Goal: Task Accomplishment & Management: Manage account settings

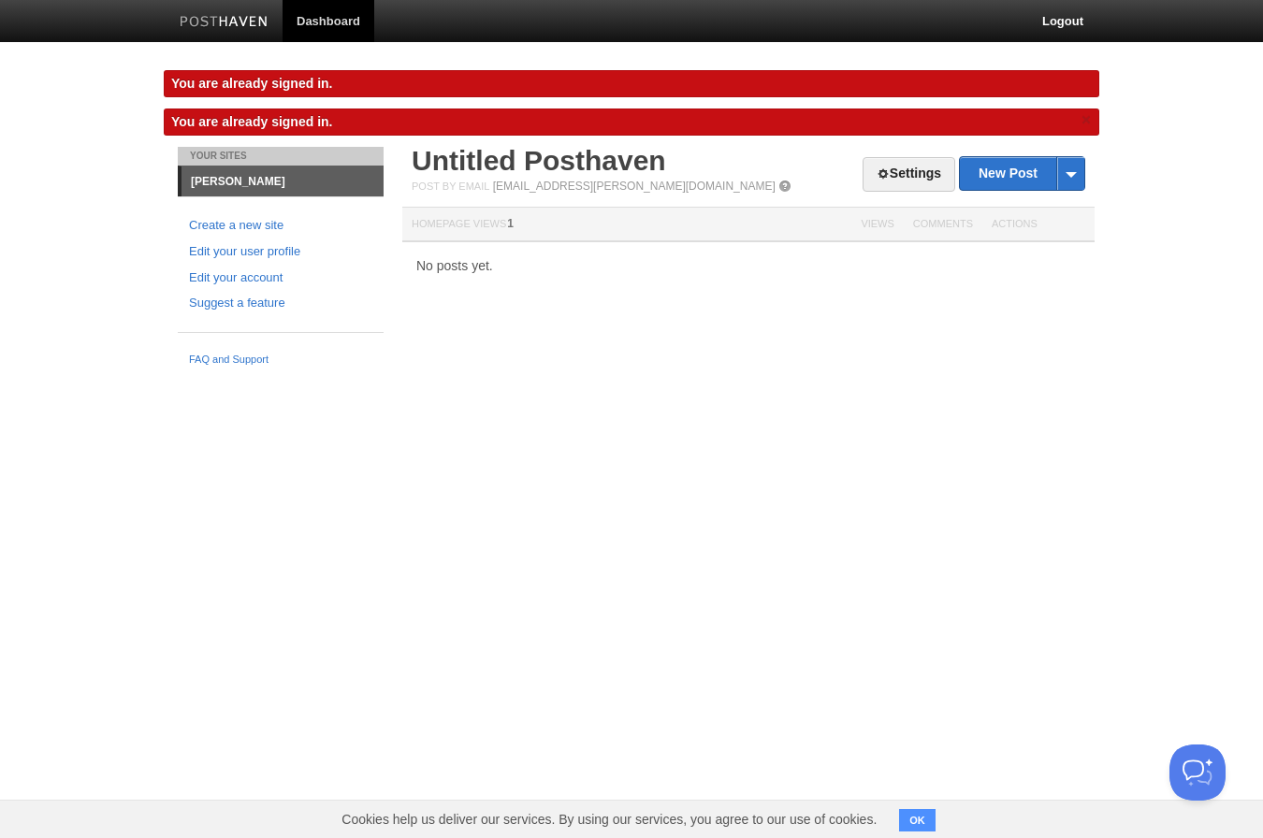
click at [228, 279] on link "Edit your account" at bounding box center [280, 278] width 183 height 20
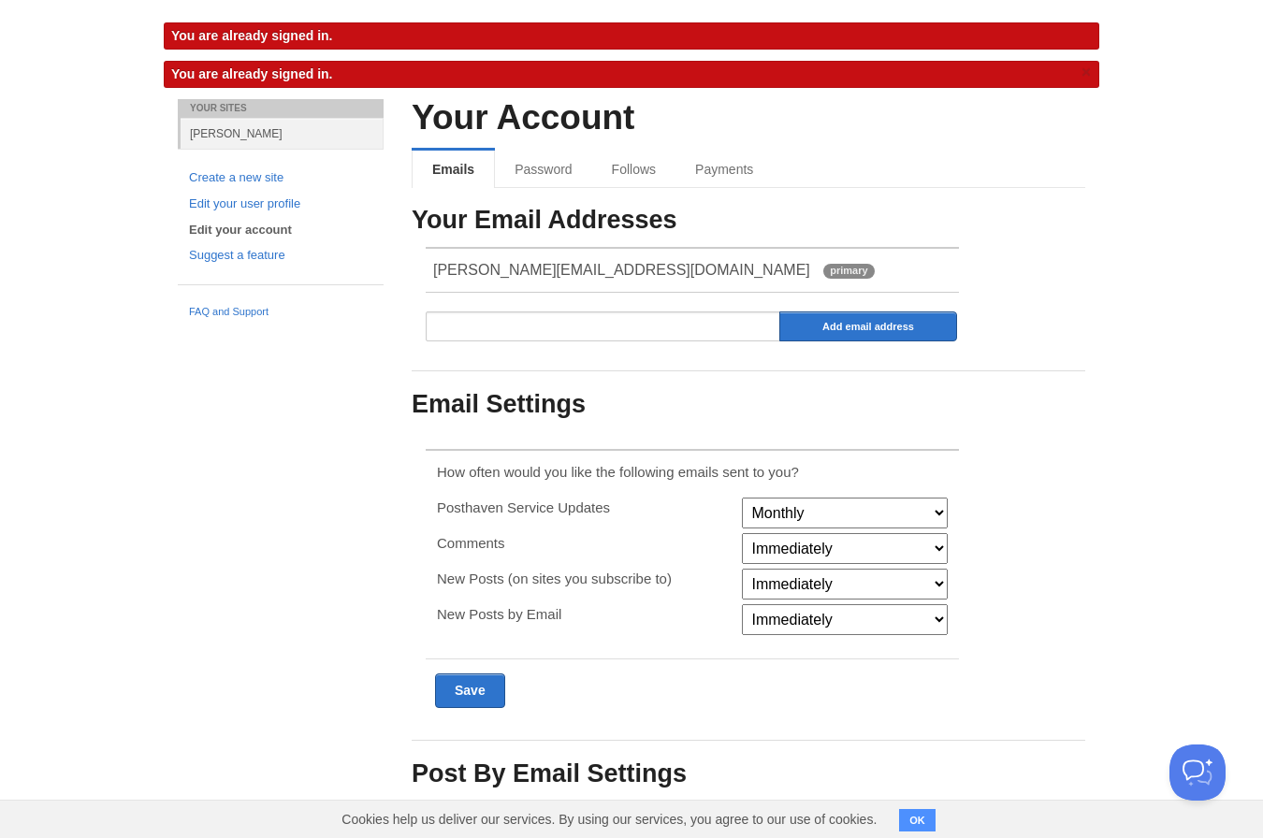
scroll to position [56, 0]
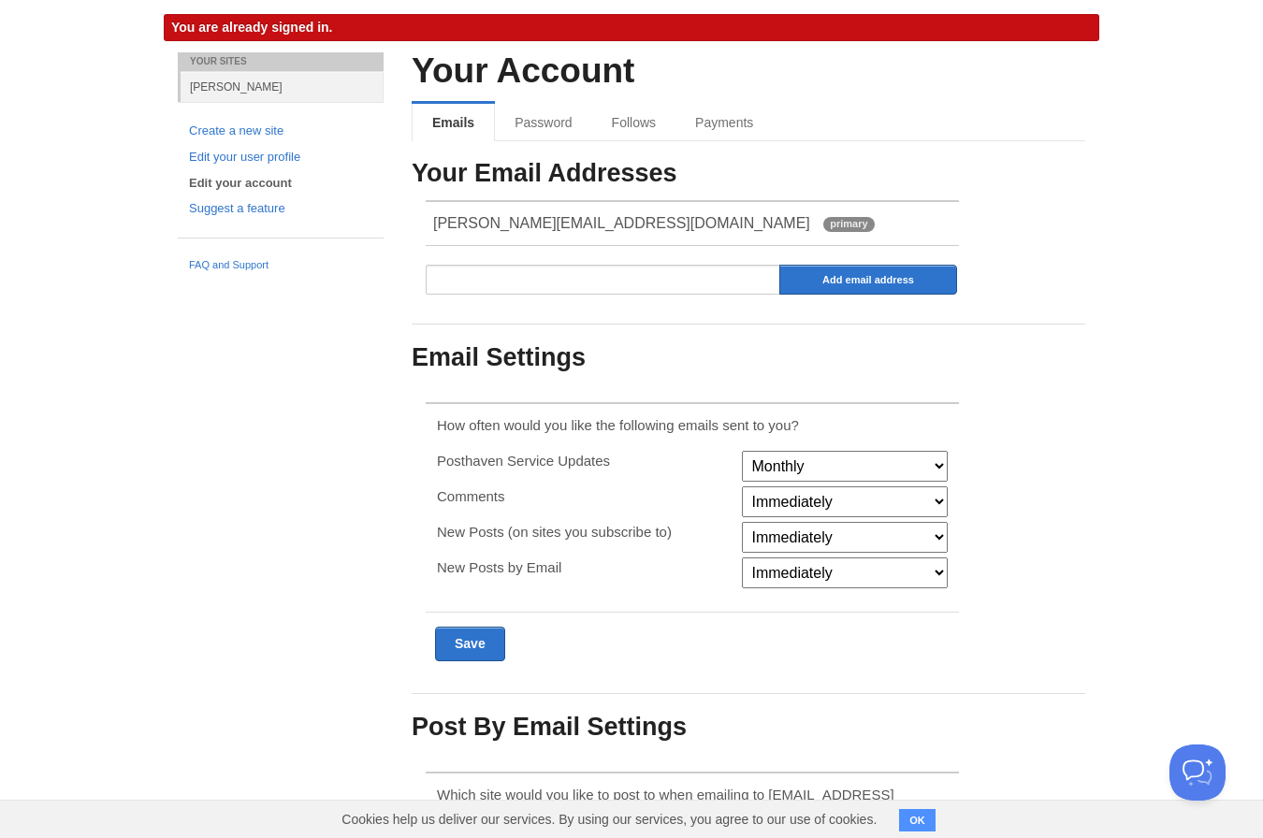
click at [727, 131] on link "Payments" at bounding box center [723, 122] width 97 height 37
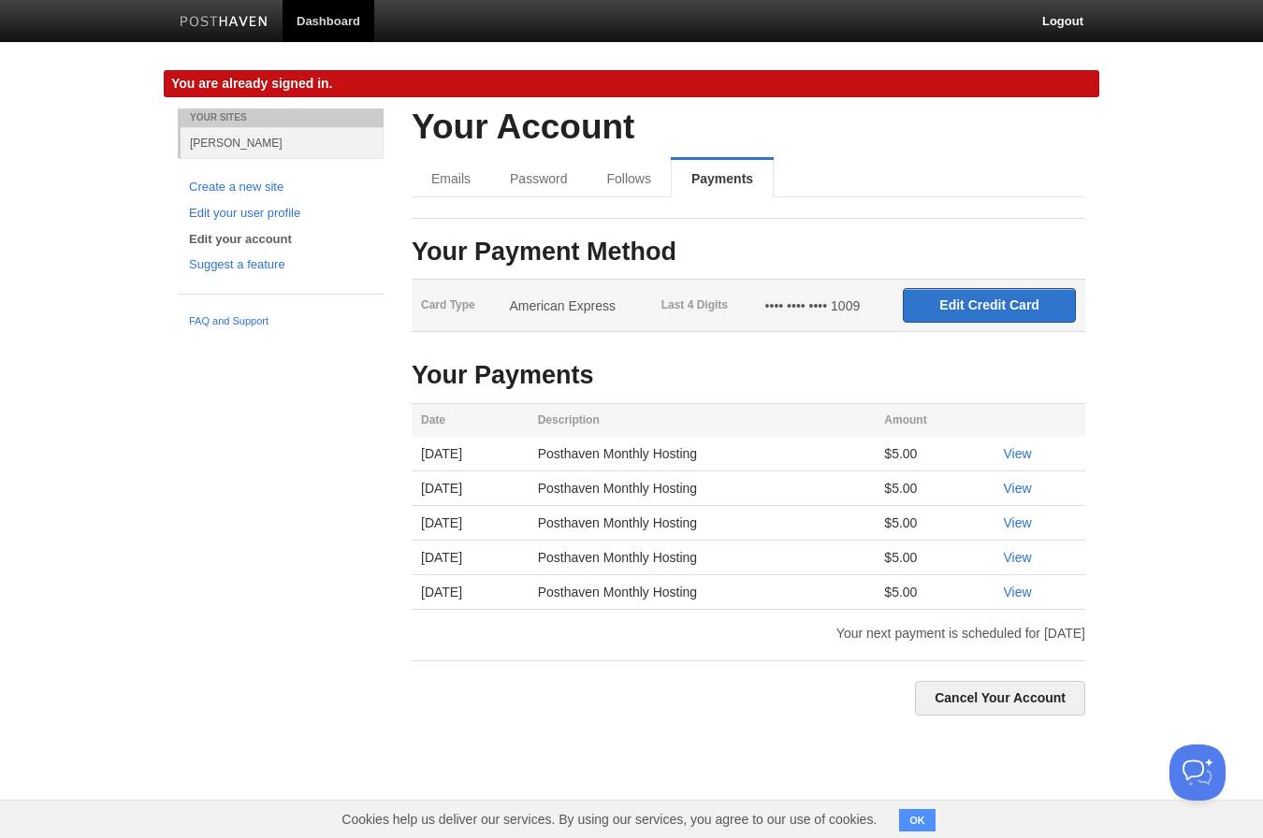
click at [1006, 310] on input "Edit Credit Card" at bounding box center [989, 305] width 173 height 35
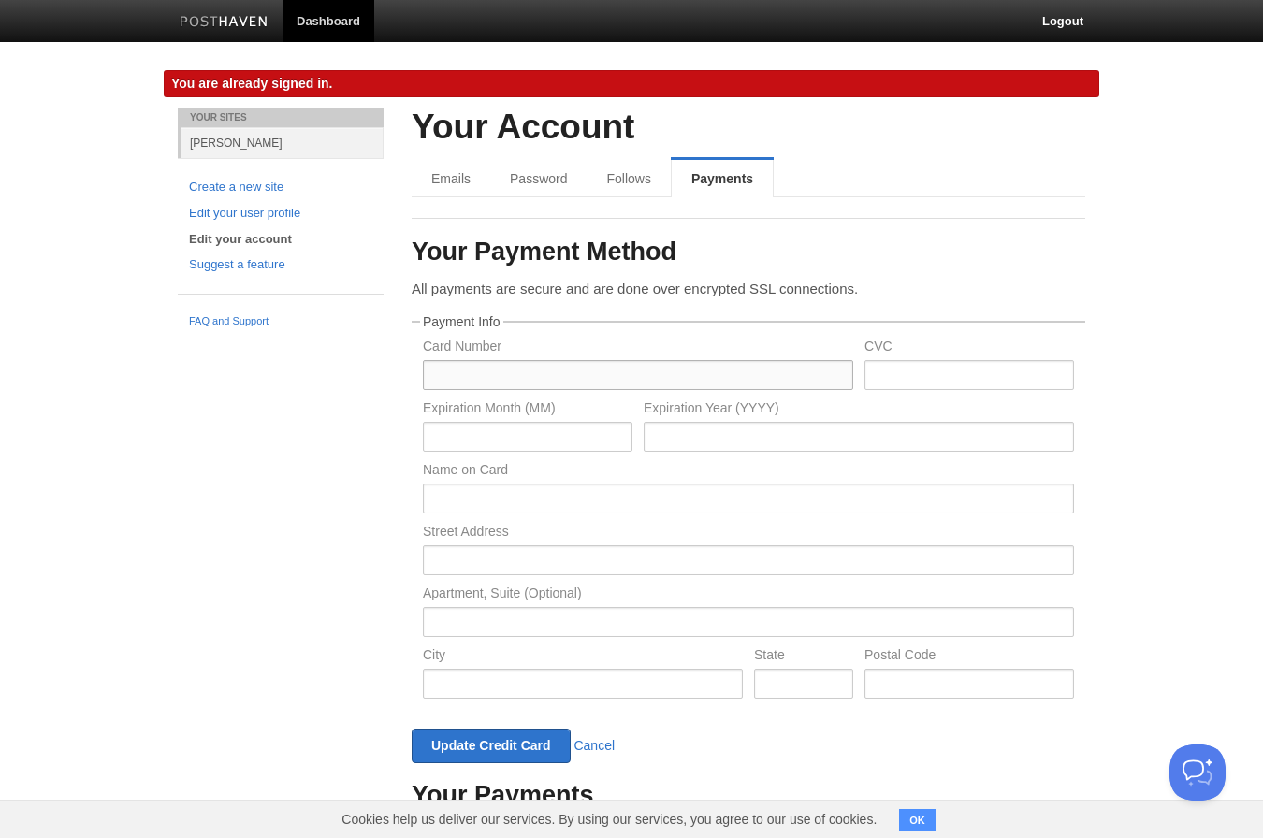
click at [721, 361] on input "text" at bounding box center [638, 375] width 430 height 30
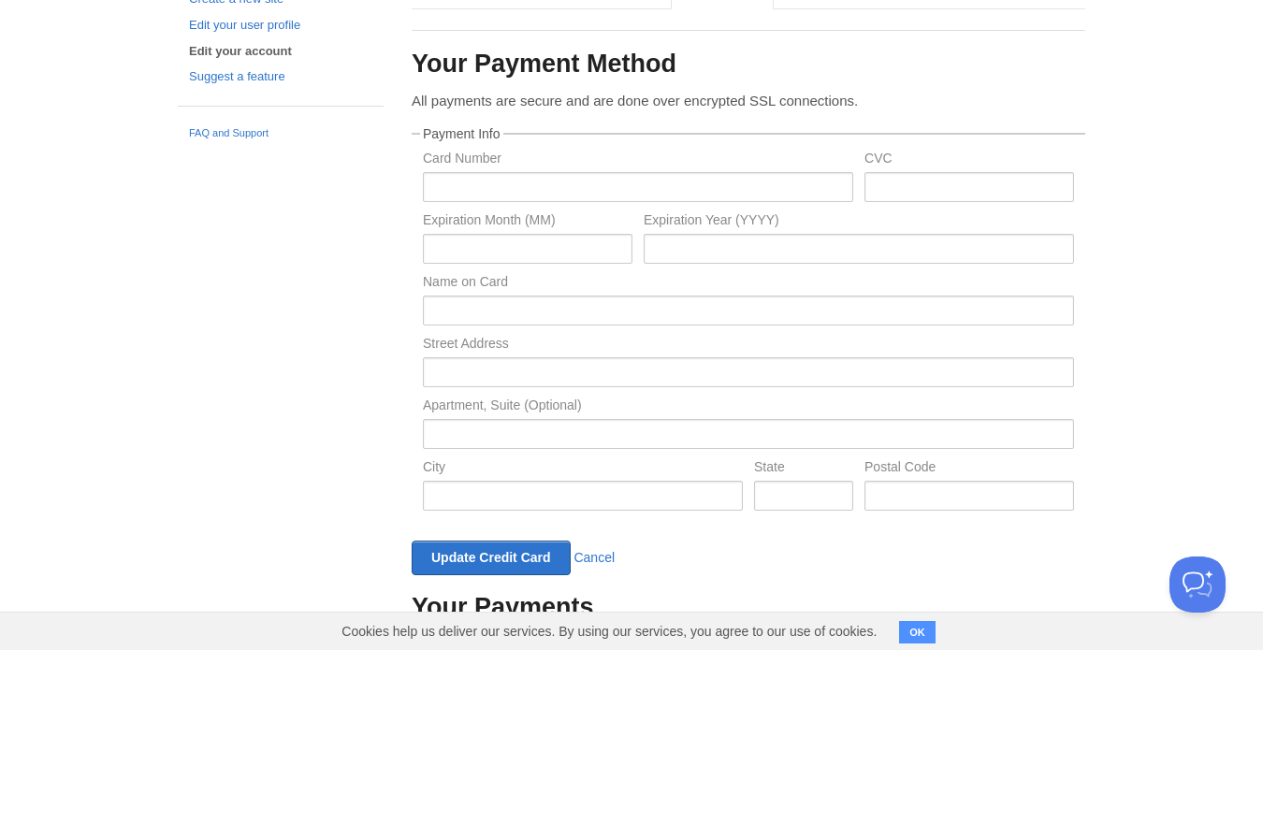
scroll to position [188, 0]
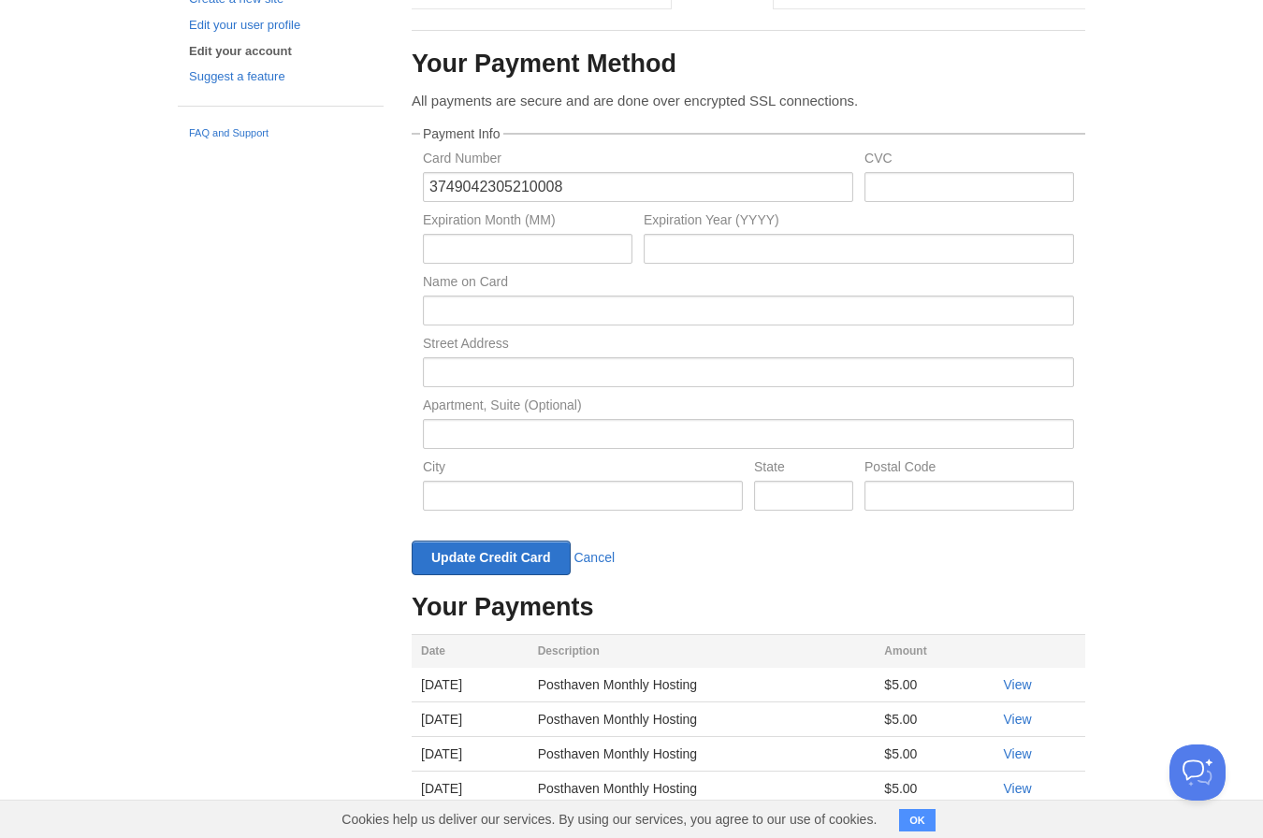
type input "3749042305210008"
type input "11"
type input "2021"
type input "[PERSON_NAME] Sfadj"
click at [973, 178] on input "text" at bounding box center [969, 187] width 210 height 30
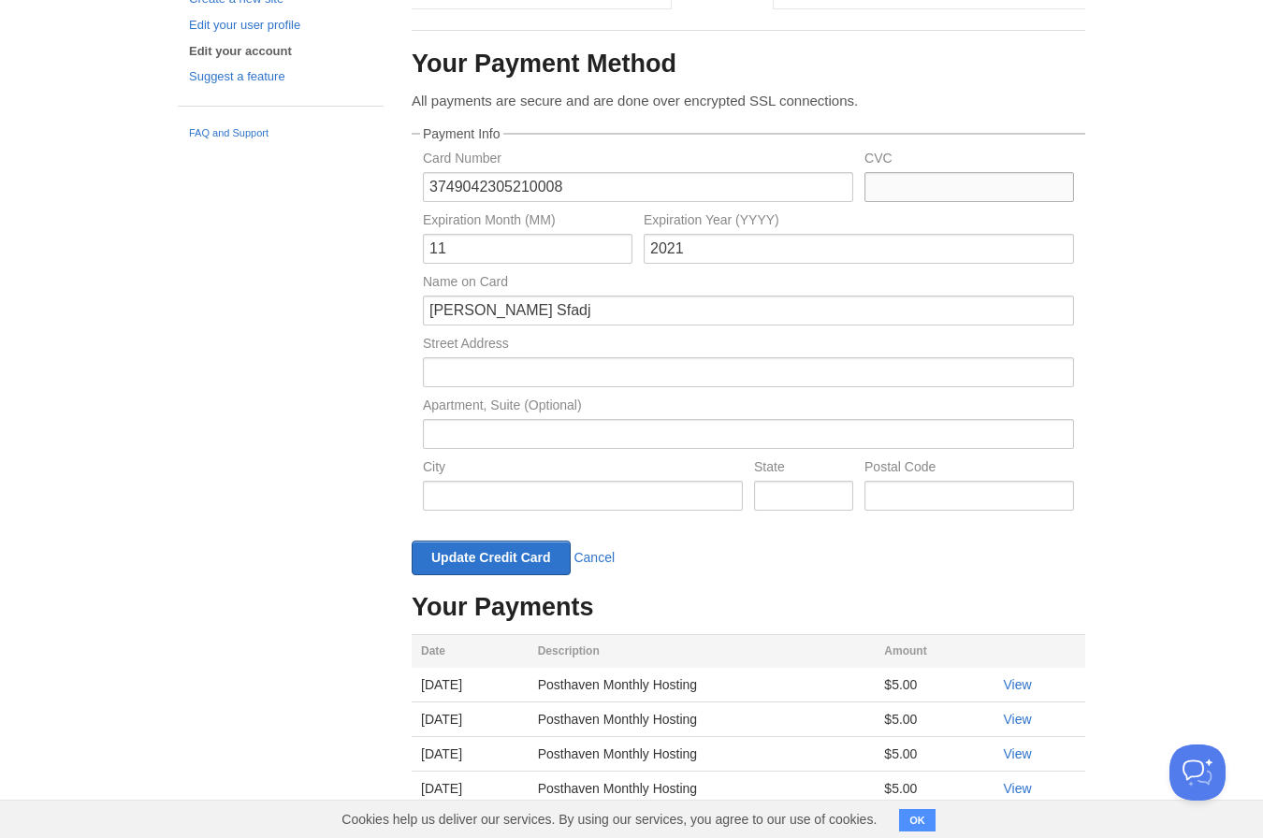
click at [937, 186] on input "text" at bounding box center [969, 187] width 210 height 30
paste input "5965"
type input "5965"
click at [806, 362] on input "text" at bounding box center [748, 372] width 651 height 30
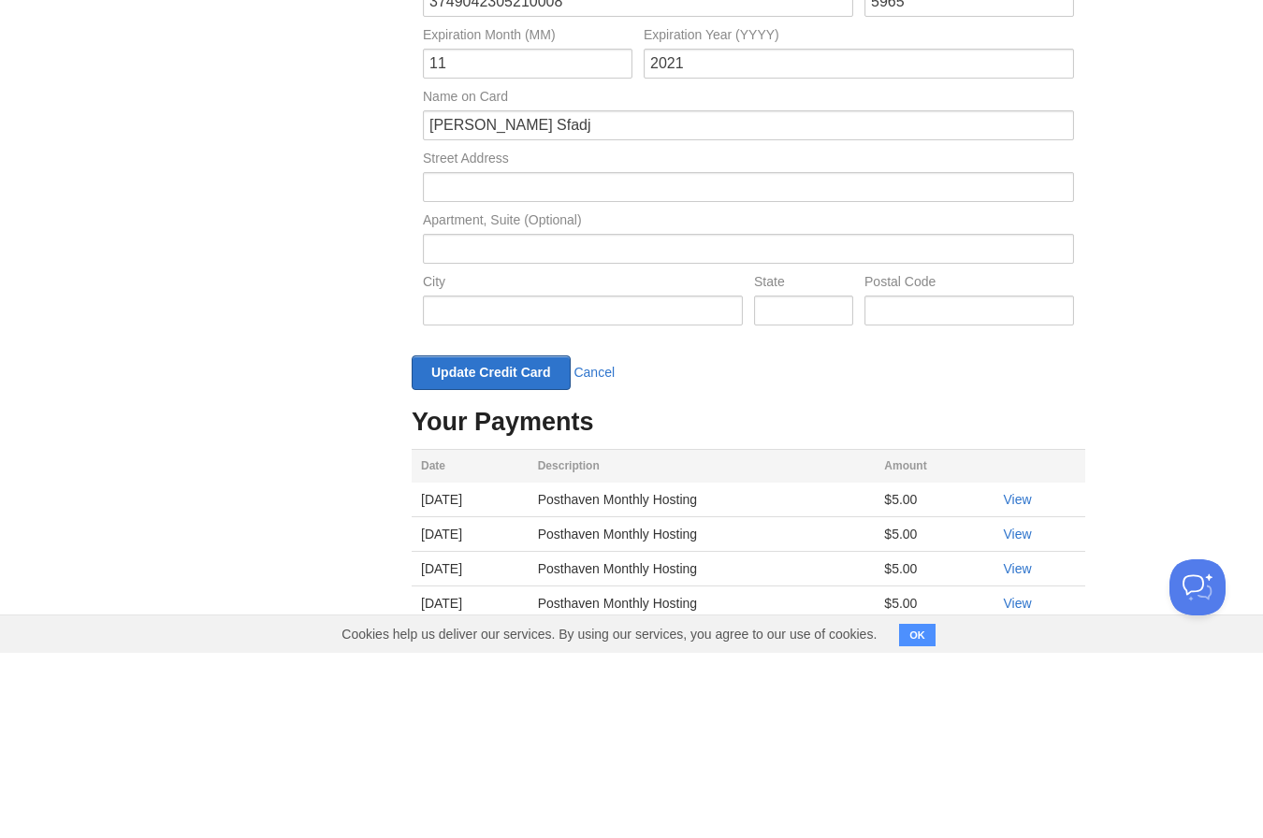
scroll to position [332, 0]
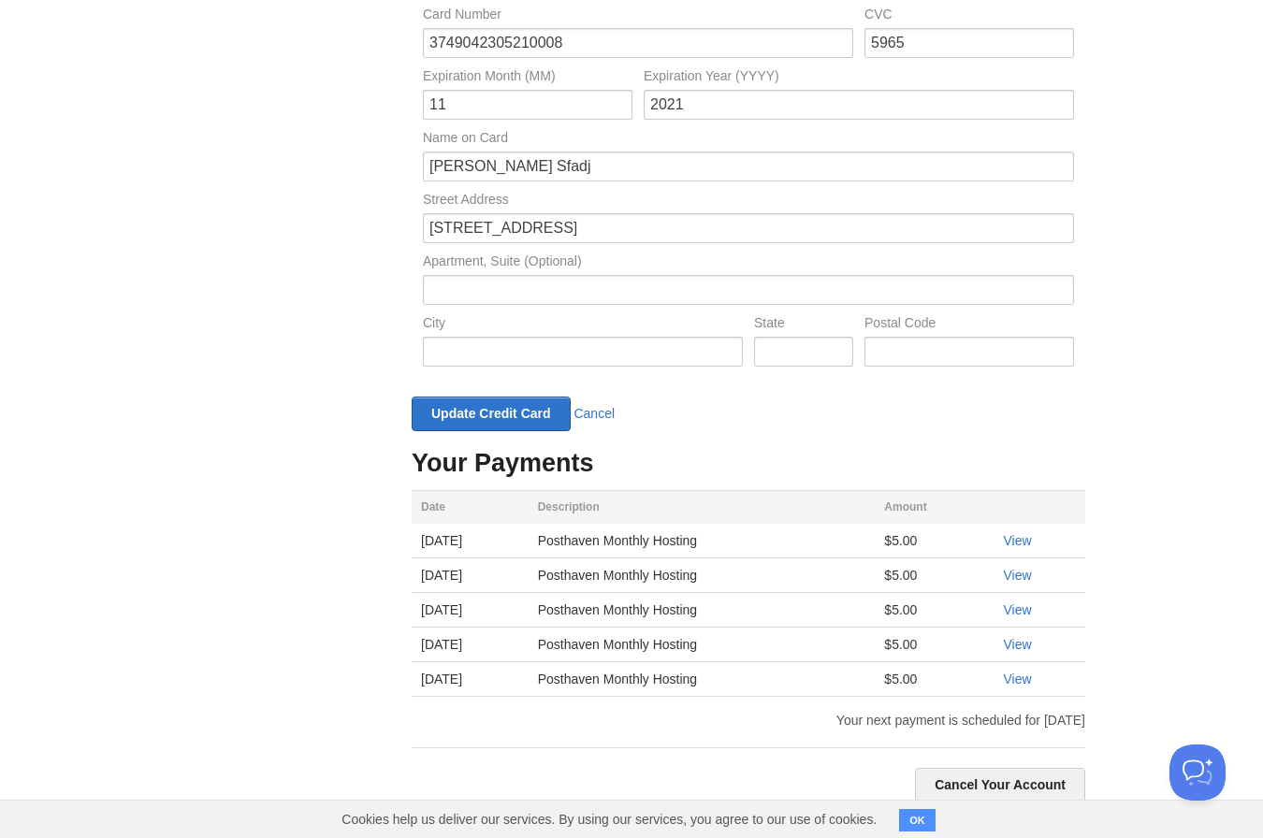
type input "[STREET_ADDRESS]"
type input "Apt. 7C"
type input "[US_STATE]"
type input "NY"
type input "10025"
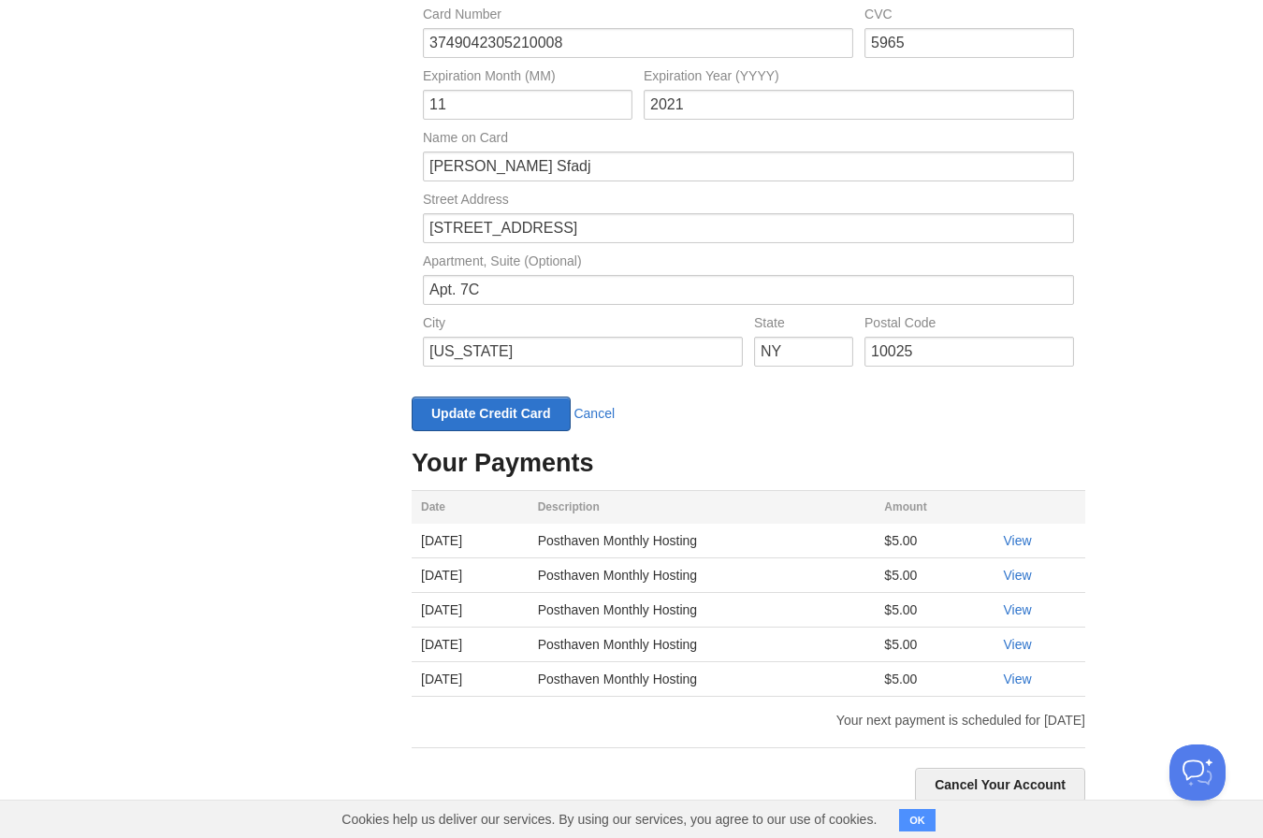
click at [445, 411] on input "Update Credit Card" at bounding box center [491, 414] width 159 height 35
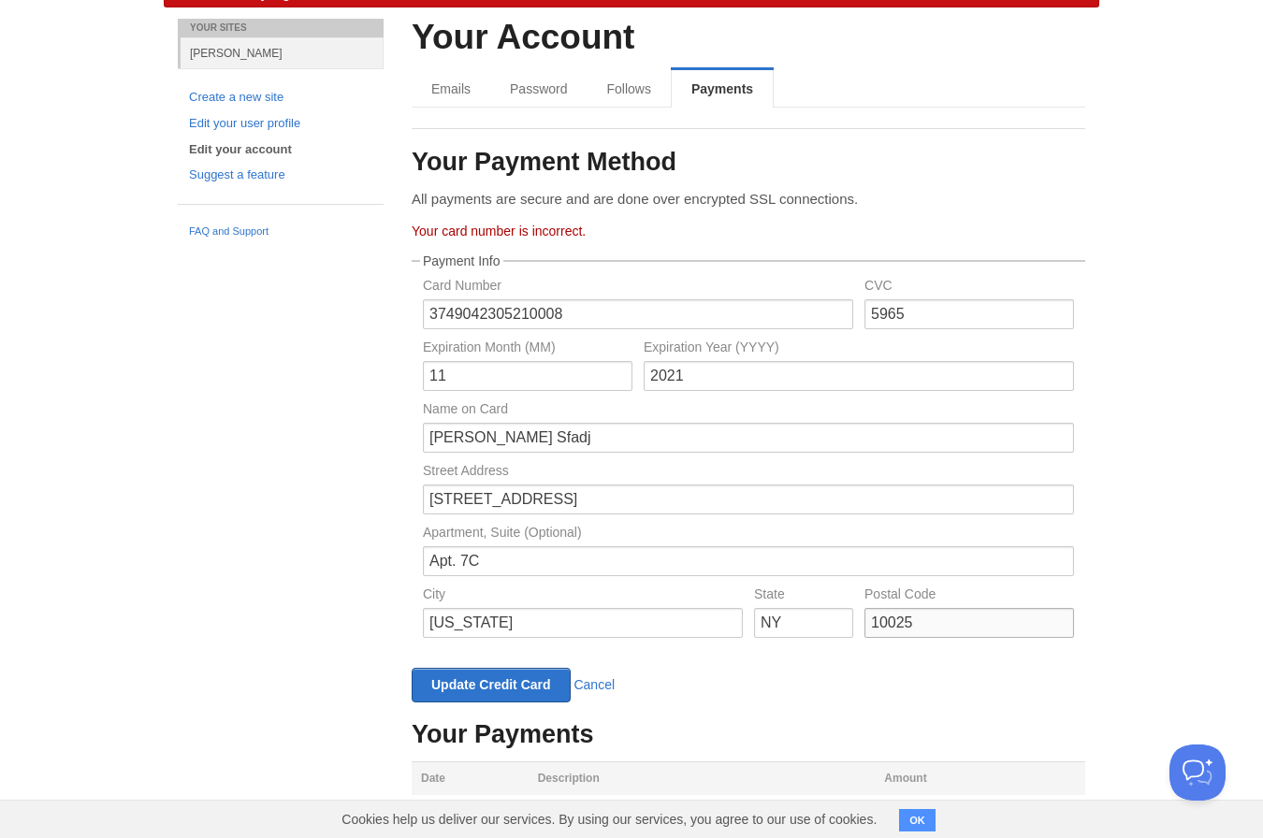
scroll to position [84, 0]
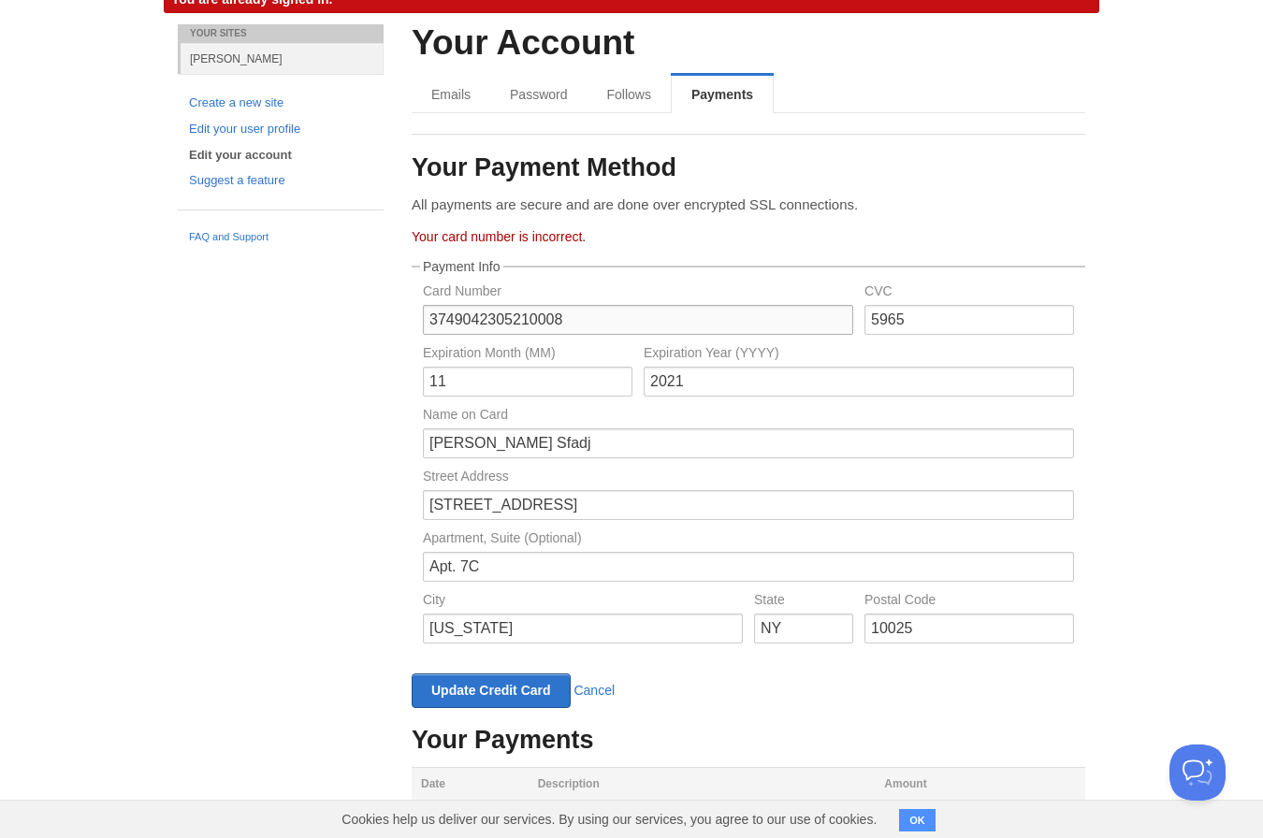
click at [711, 317] on input "3749042305210008" at bounding box center [638, 320] width 430 height 30
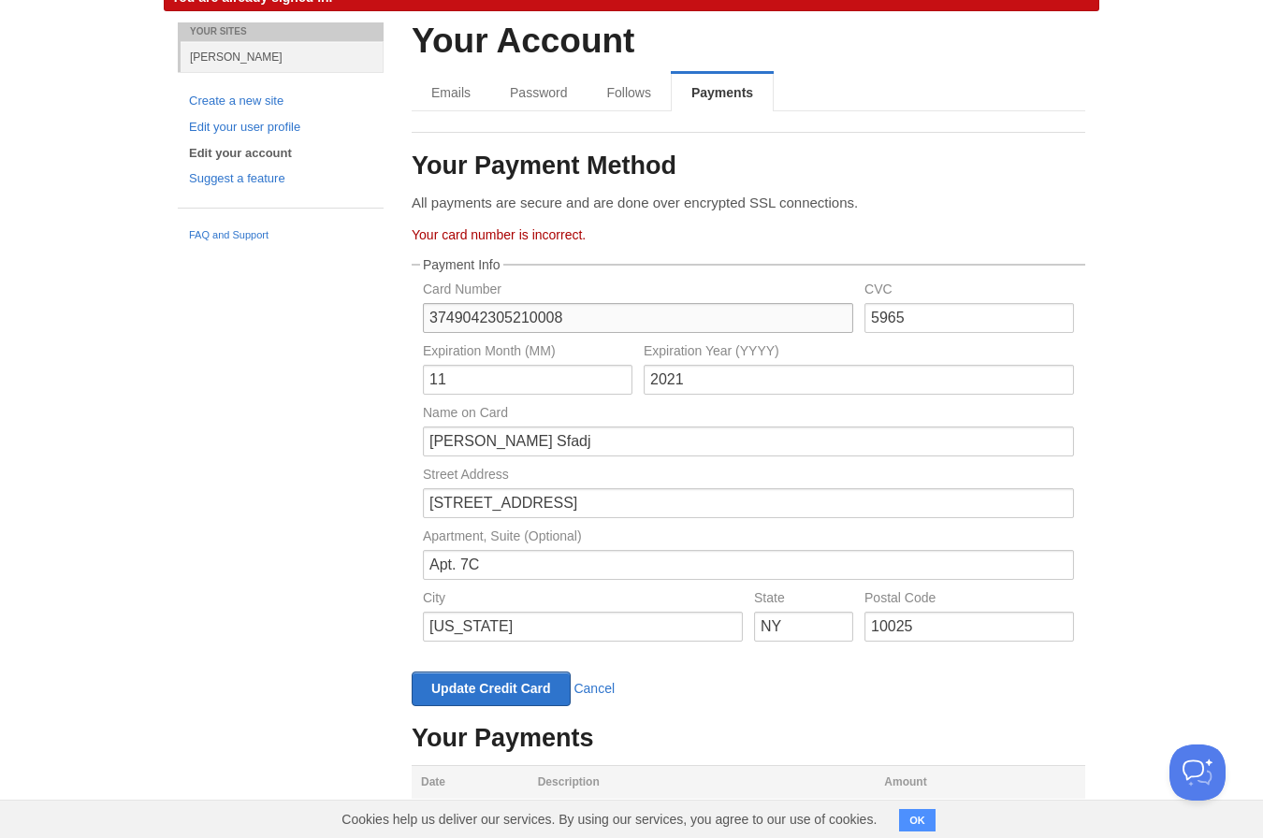
click at [473, 323] on input "3749042305210008" at bounding box center [638, 318] width 430 height 30
click at [456, 313] on input "3749042305210008" at bounding box center [638, 318] width 430 height 30
paste input "1218441481"
type input "[CREDIT_CARD_NUMBER]"
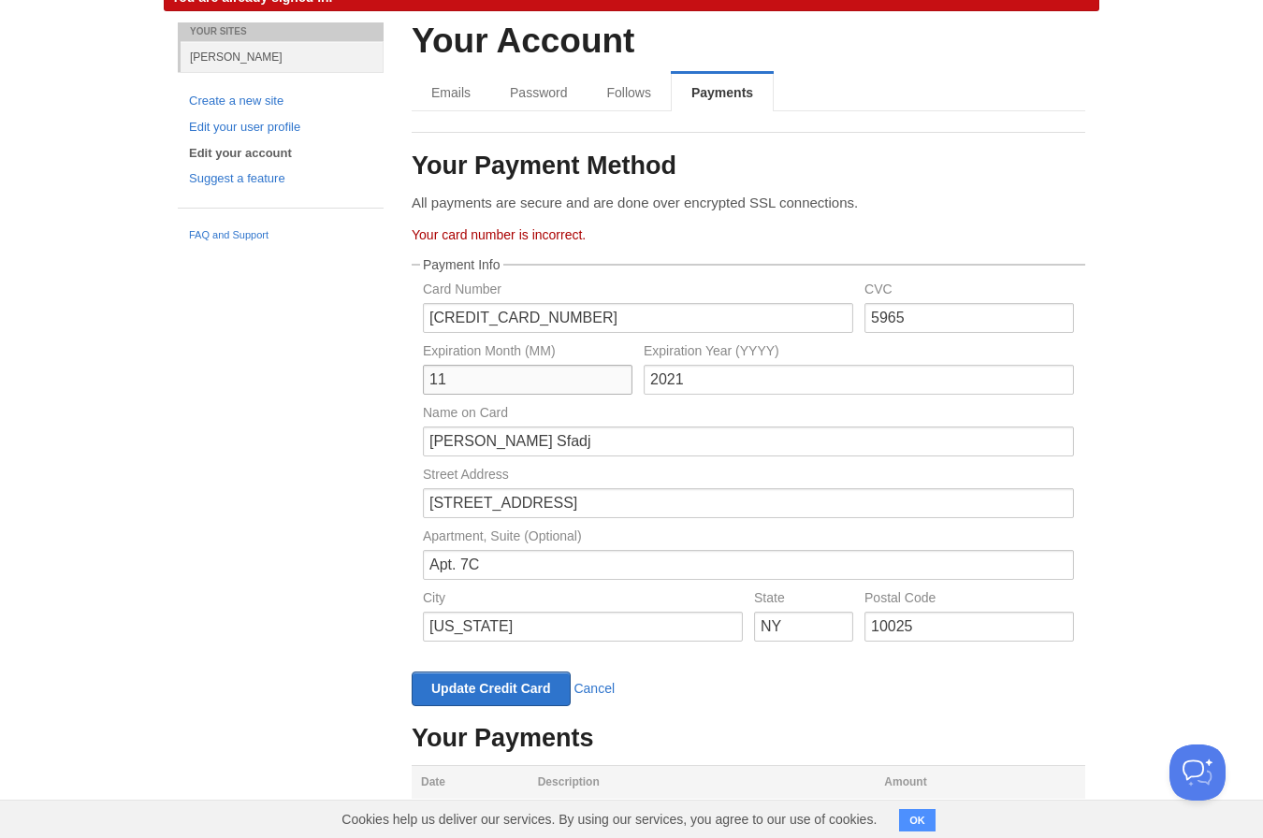
click at [518, 386] on input "11" at bounding box center [528, 380] width 210 height 30
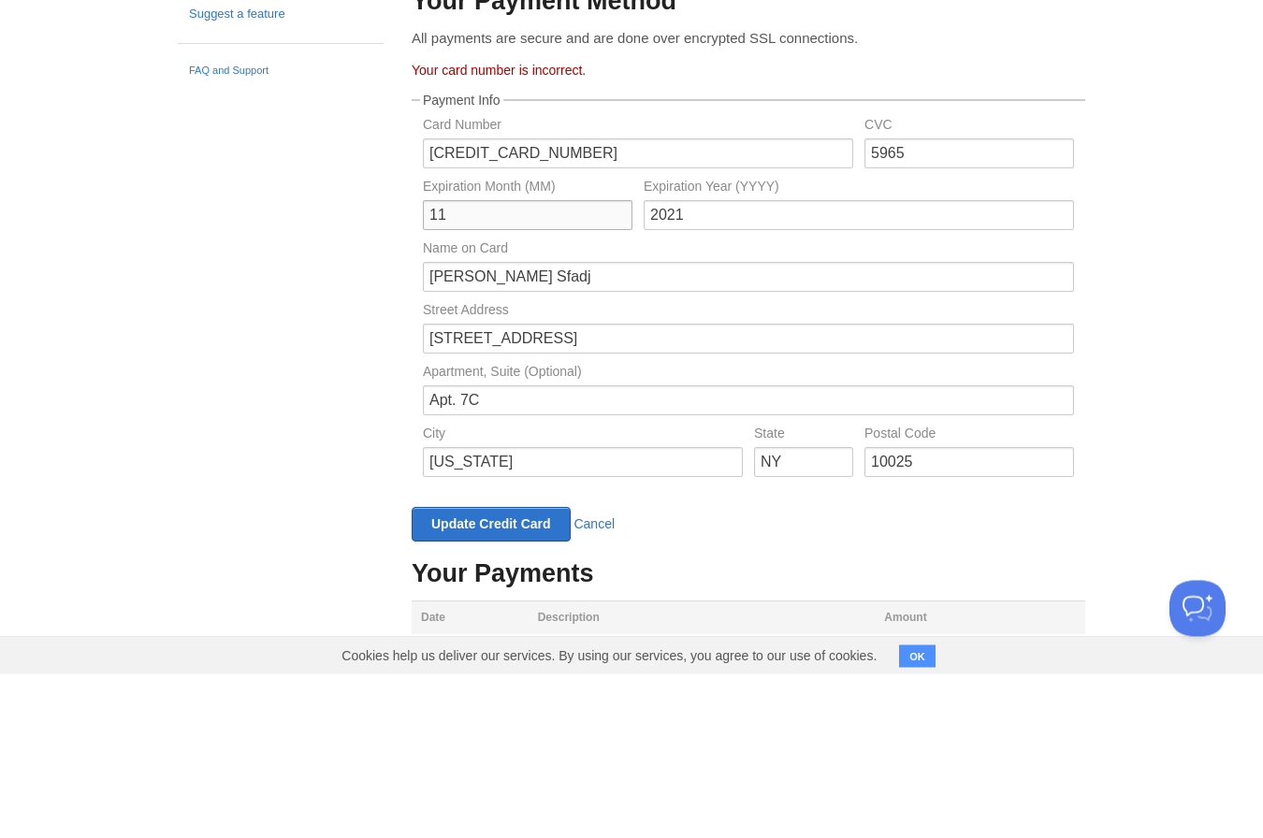
type input "1"
type input "09"
click at [808, 365] on input "2021" at bounding box center [859, 380] width 430 height 30
click at [827, 365] on input "2-e02021" at bounding box center [859, 380] width 430 height 30
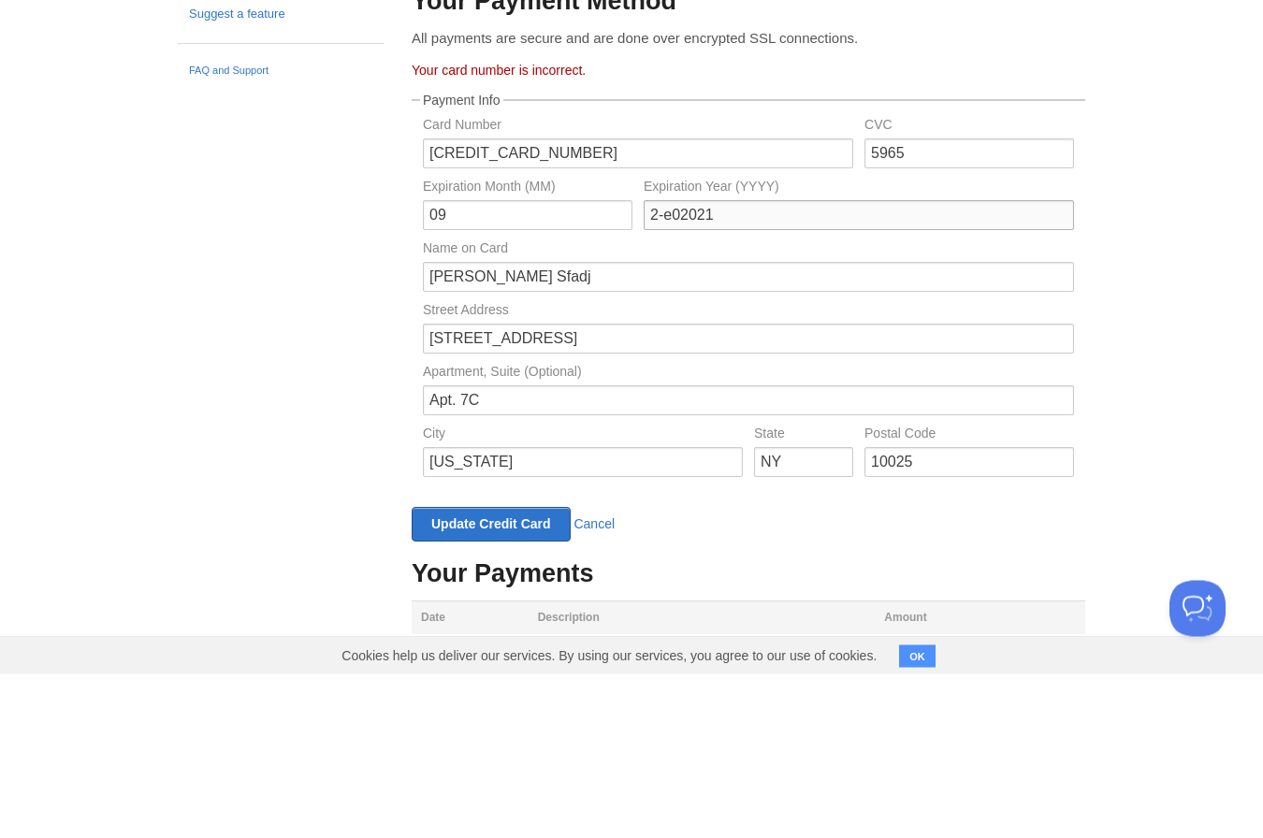
click at [823, 365] on input "2-e02021" at bounding box center [859, 380] width 430 height 30
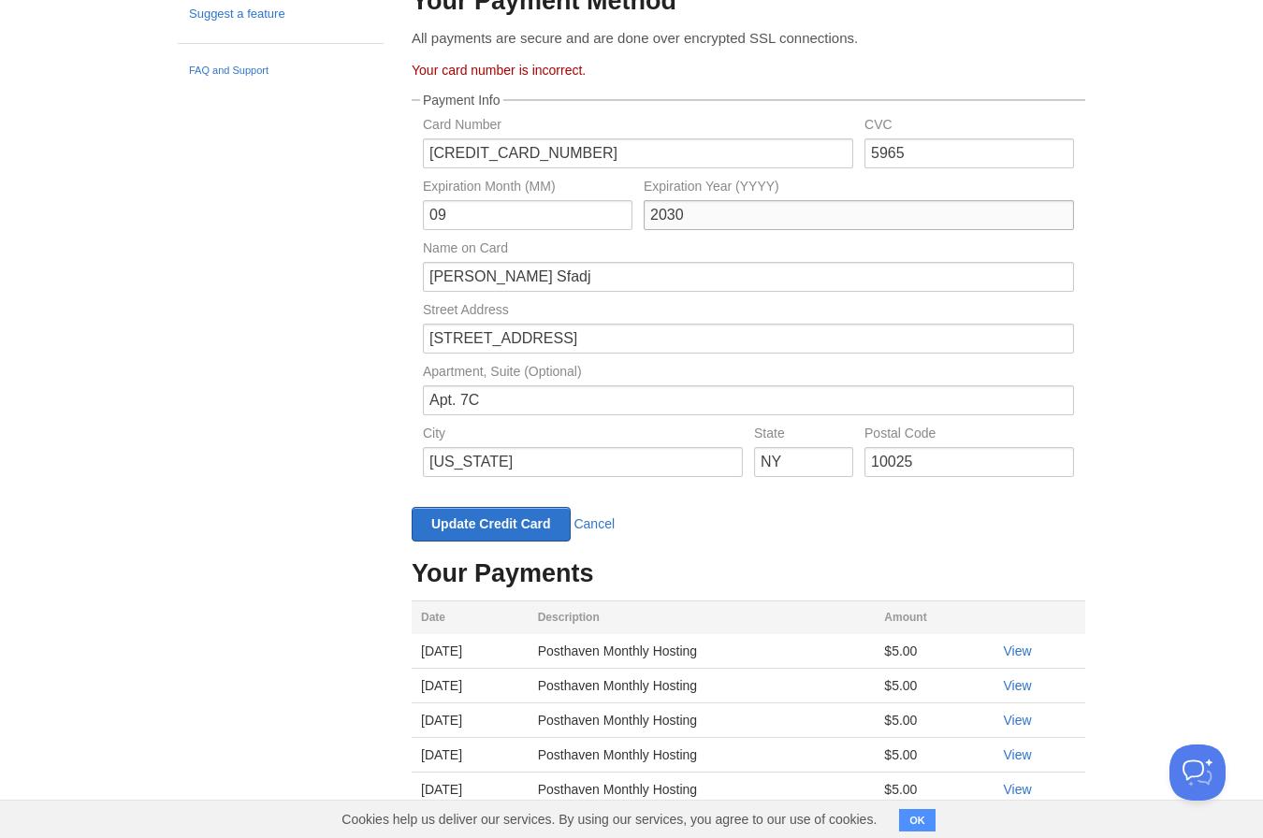
type input "2030"
click at [458, 515] on input "Update Credit Card" at bounding box center [491, 524] width 159 height 35
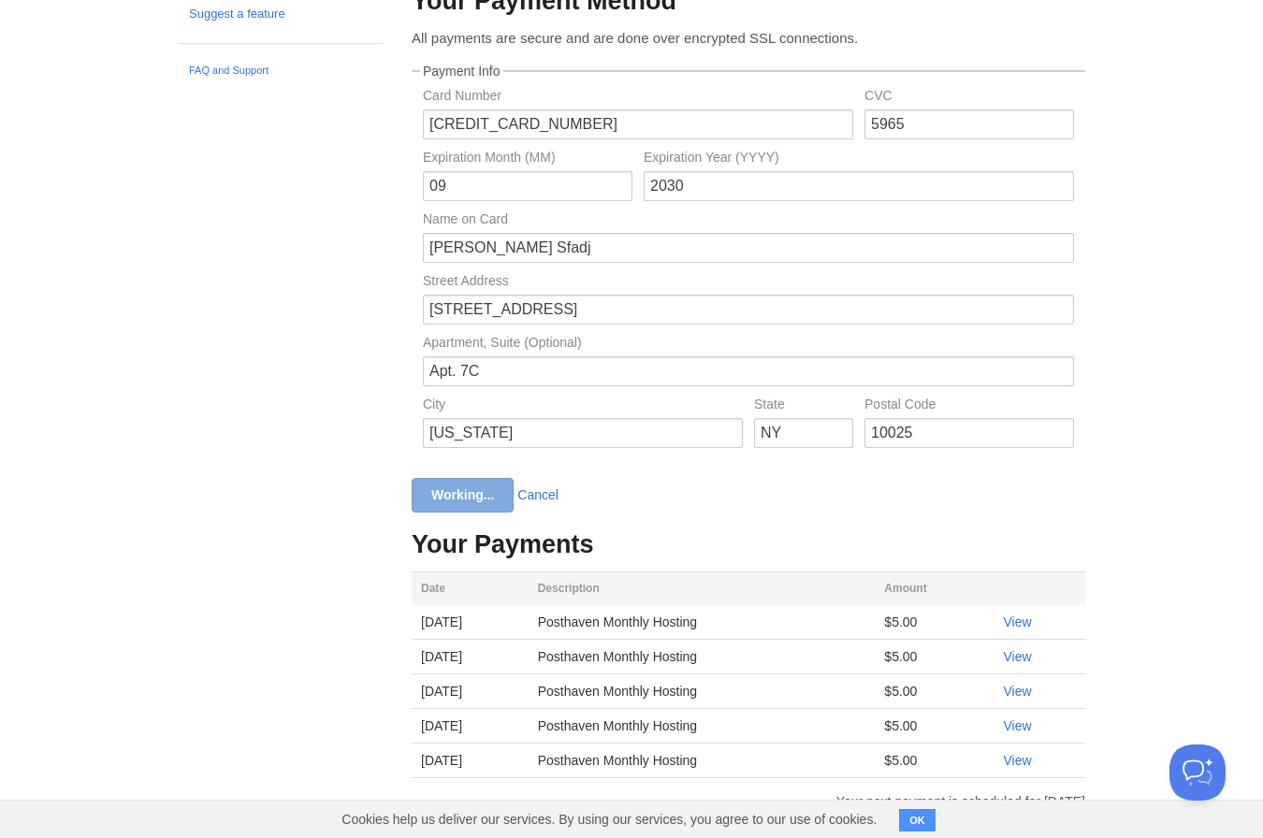
scroll to position [0, 0]
